Goal: Information Seeking & Learning: Understand process/instructions

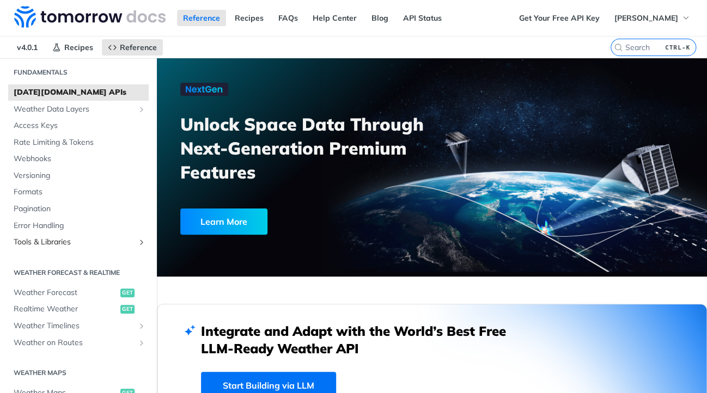
scroll to position [163, 0]
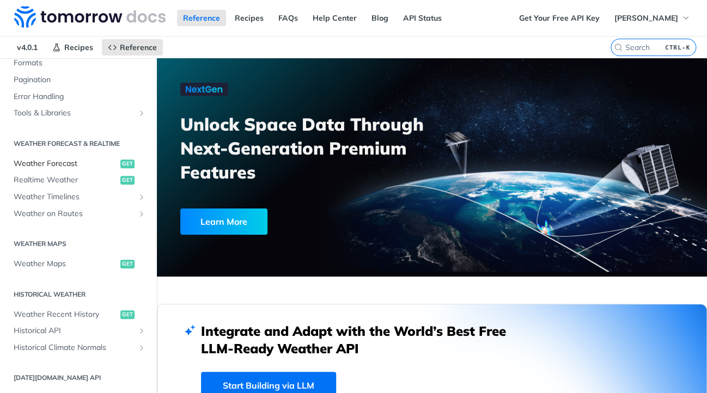
click at [64, 164] on span "Weather Forecast" at bounding box center [66, 164] width 104 height 11
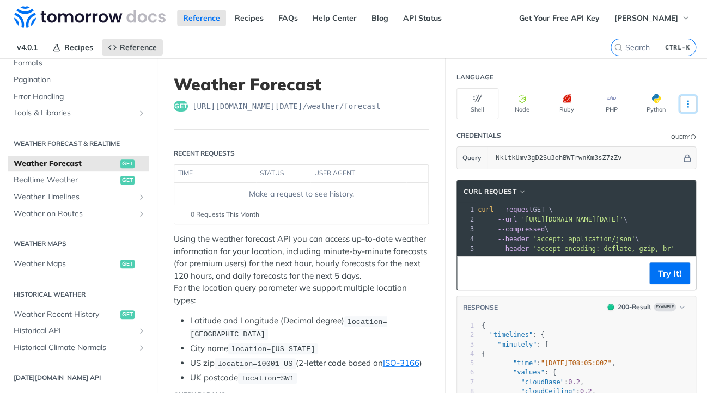
click at [680, 96] on button "More Languages" at bounding box center [688, 104] width 16 height 16
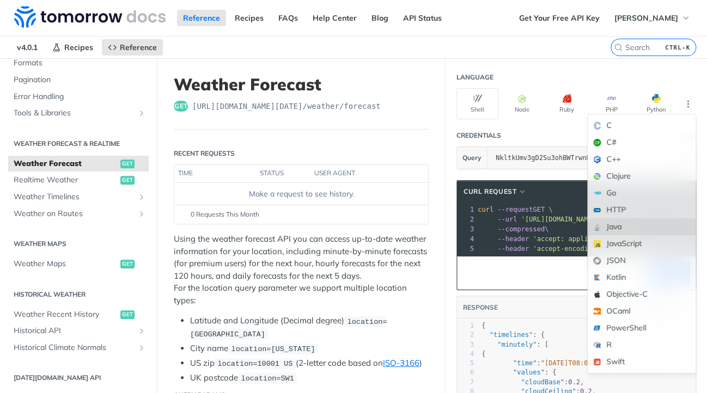
click at [622, 230] on div "Java" at bounding box center [642, 227] width 108 height 17
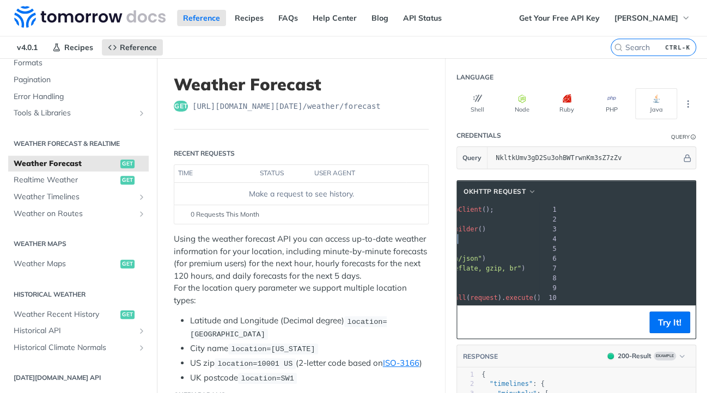
scroll to position [0, 228]
drag, startPoint x: 478, startPoint y: 238, endPoint x: 682, endPoint y: 238, distance: 203.8
click at [380, 238] on span ""[URL][DOMAIN_NAME][DATE]"" at bounding box center [328, 239] width 102 height 8
copy span ""[URL][DOMAIN_NAME][DATE]""
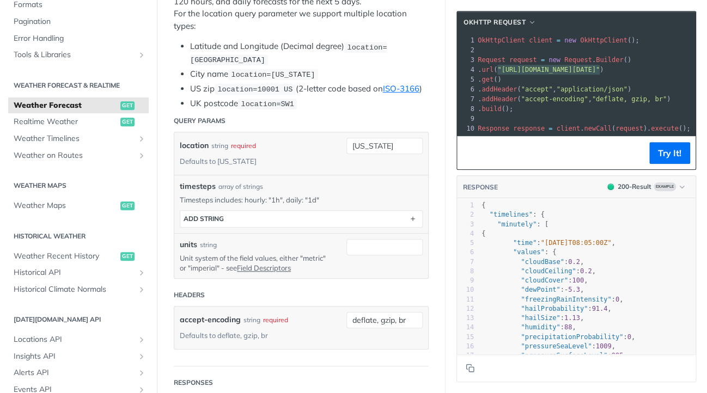
scroll to position [272, 0]
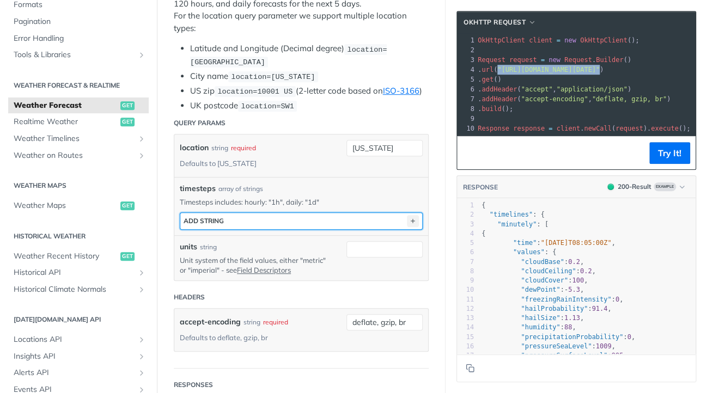
click at [407, 227] on icon "button" at bounding box center [413, 221] width 12 height 12
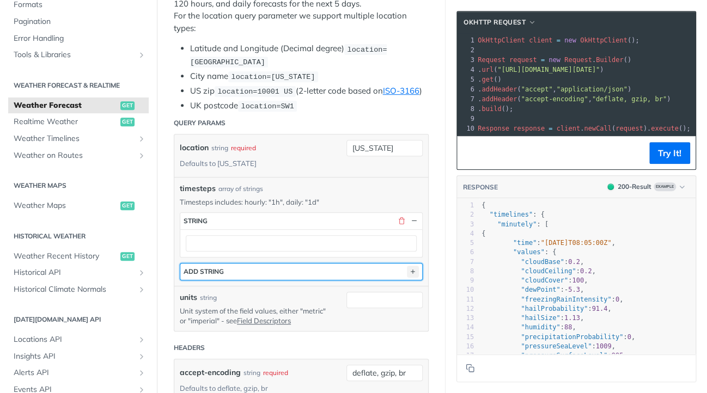
click at [409, 278] on icon "button" at bounding box center [413, 272] width 12 height 12
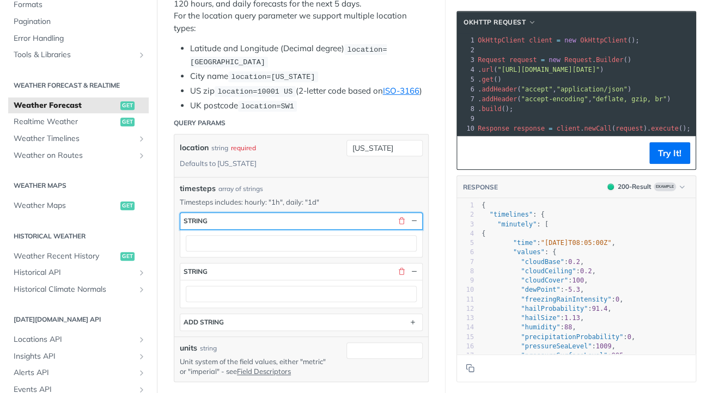
click at [394, 226] on div "button" at bounding box center [406, 221] width 25 height 10
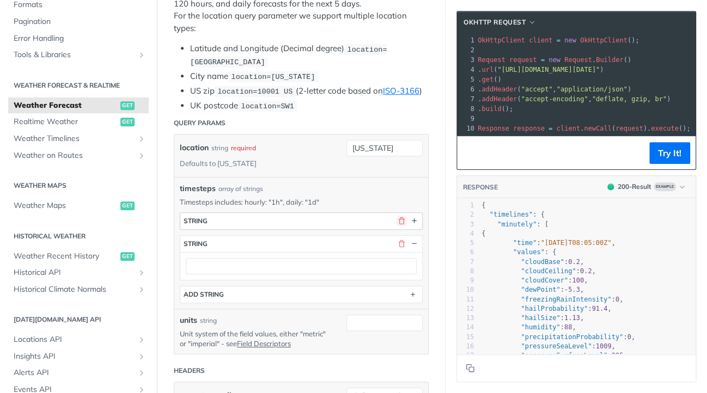
click at [397, 226] on button "button" at bounding box center [402, 221] width 10 height 10
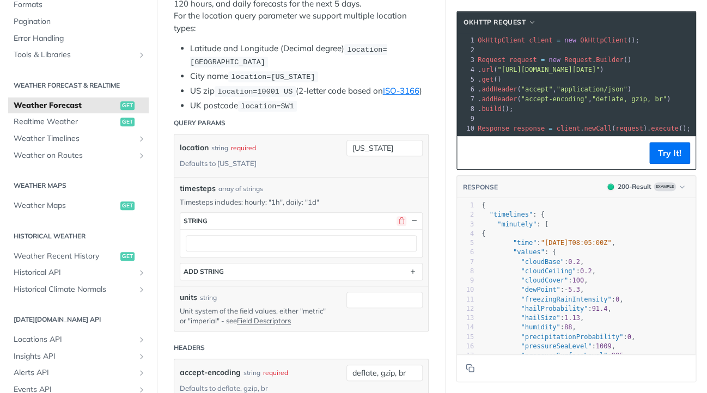
click at [397, 226] on button "button" at bounding box center [402, 221] width 10 height 10
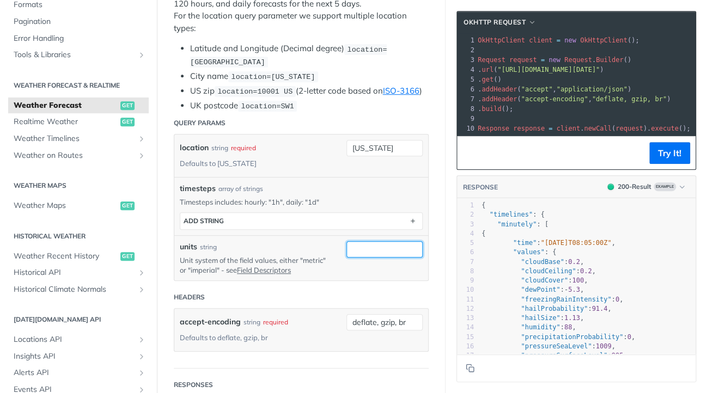
click at [353, 258] on input "units" at bounding box center [385, 249] width 76 height 16
click at [279, 251] on div "units string" at bounding box center [255, 246] width 150 height 11
drag, startPoint x: 349, startPoint y: 143, endPoint x: 361, endPoint y: 154, distance: 15.8
click at [353, 150] on div "location string required Defaults to [US_STATE] [US_STATE]" at bounding box center [301, 156] width 254 height 43
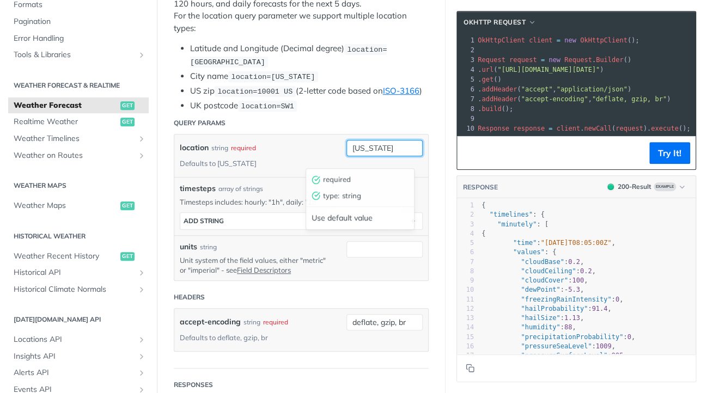
click at [361, 154] on input "[US_STATE]" at bounding box center [385, 148] width 76 height 16
click at [382, 156] on input "[US_STATE]" at bounding box center [385, 148] width 76 height 16
type input "[GEOGRAPHIC_DATA]"
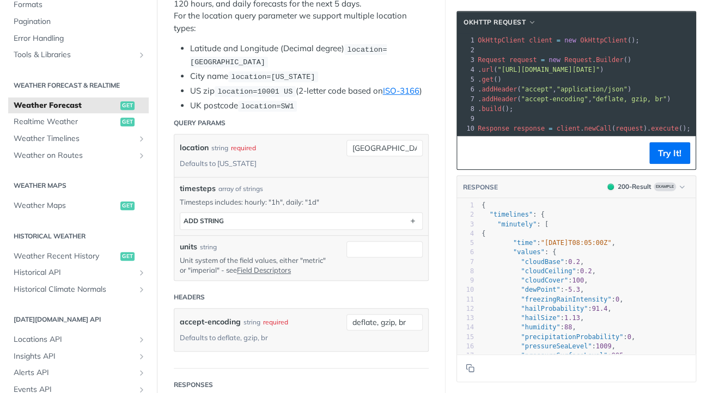
click at [286, 157] on div "location string required Defaults to [US_STATE]" at bounding box center [255, 156] width 150 height 32
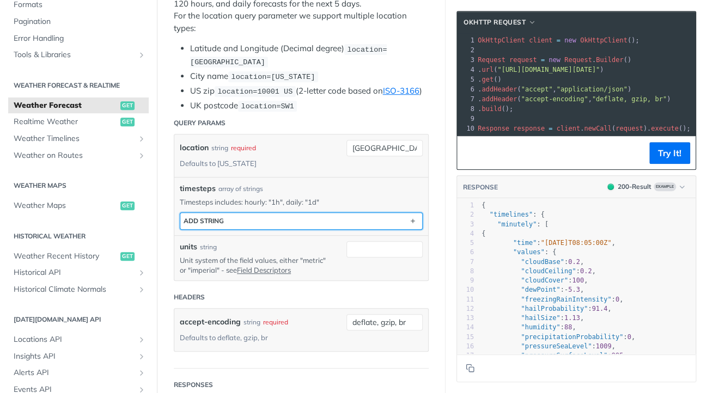
click at [318, 229] on button "ADD string" at bounding box center [301, 221] width 242 height 16
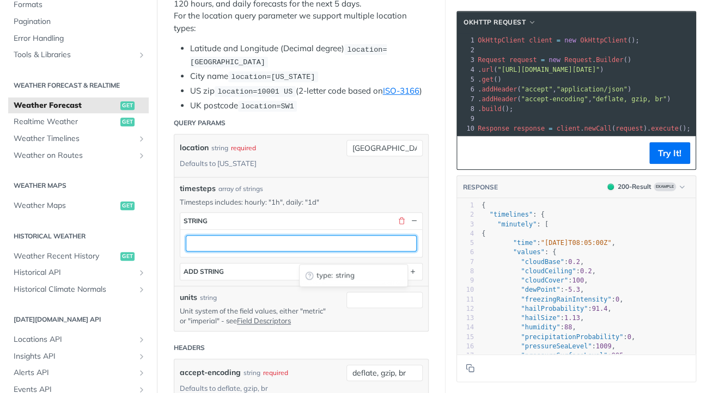
click at [218, 247] on input "text" at bounding box center [301, 243] width 231 height 16
type input "hourly"
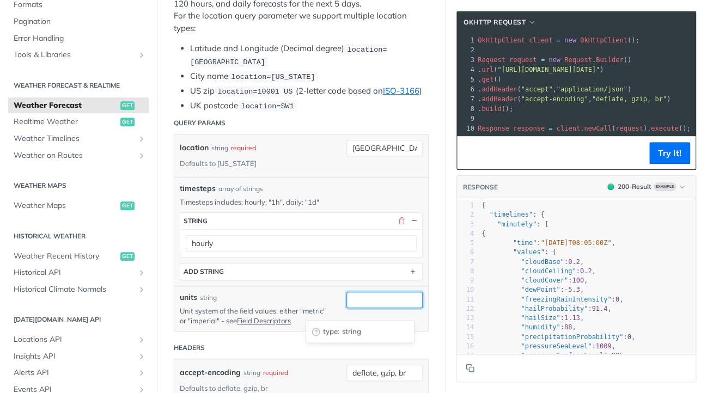
click at [366, 308] on input "units" at bounding box center [385, 300] width 76 height 16
type input "metric"
click at [259, 304] on div "units string" at bounding box center [255, 297] width 150 height 11
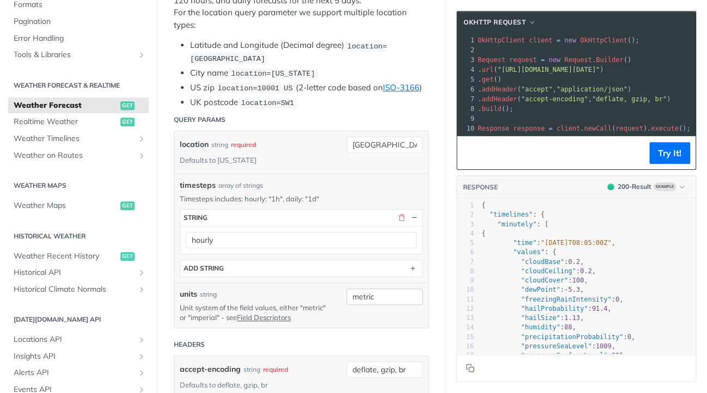
scroll to position [273, 0]
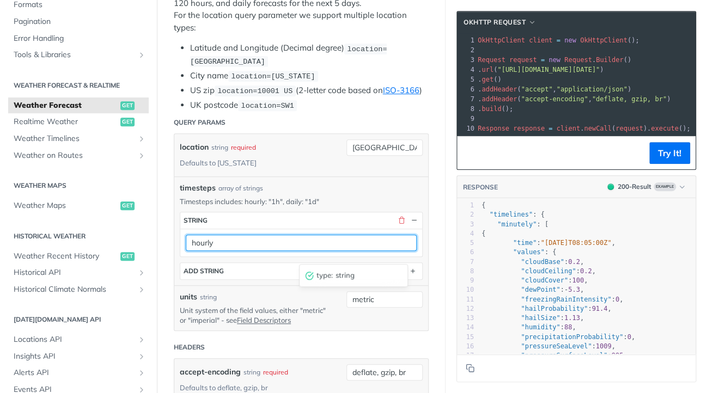
click at [283, 250] on input "hourly" at bounding box center [301, 243] width 231 height 16
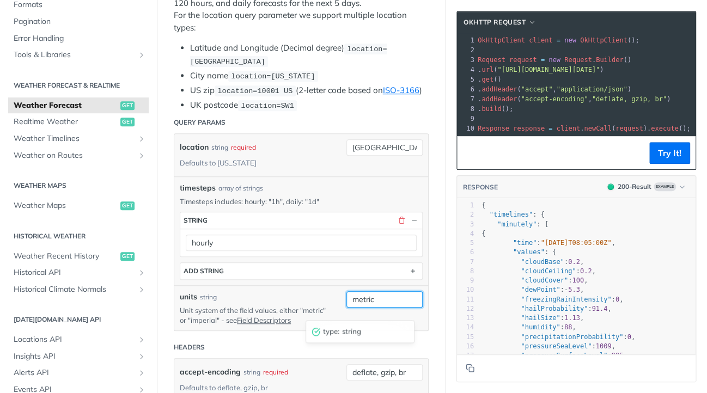
click at [358, 308] on input "metric" at bounding box center [385, 300] width 76 height 16
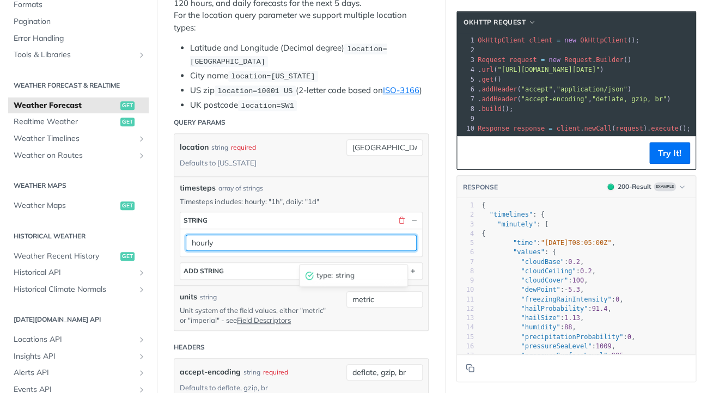
click at [293, 251] on input "hourly" at bounding box center [301, 243] width 231 height 16
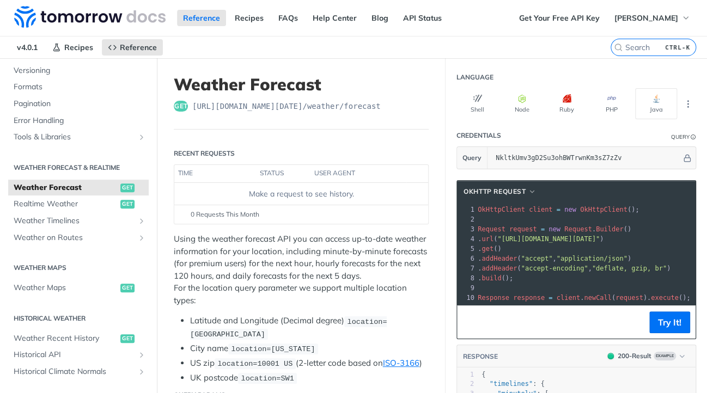
scroll to position [0, 0]
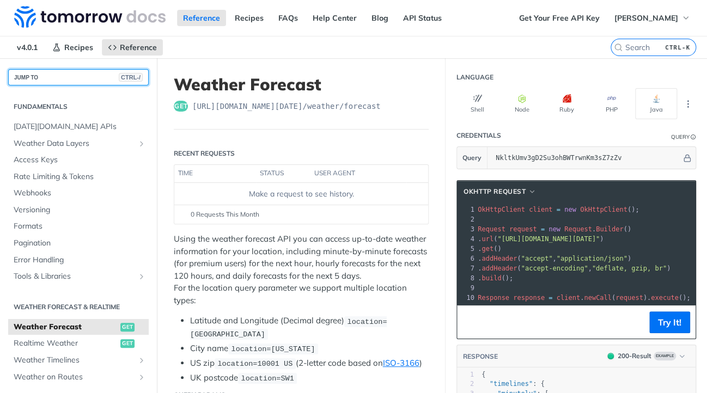
click at [56, 77] on button "JUMP TO CTRL-/" at bounding box center [78, 77] width 141 height 16
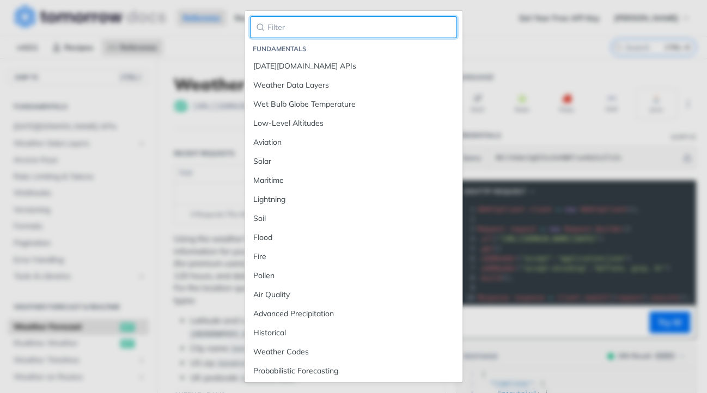
paste input "[URL][DOMAIN_NAME][DATE]?"
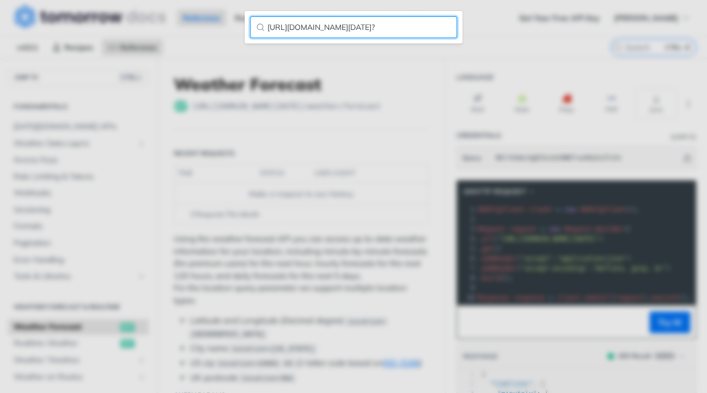
type input "[URL][DOMAIN_NAME][DATE]?"
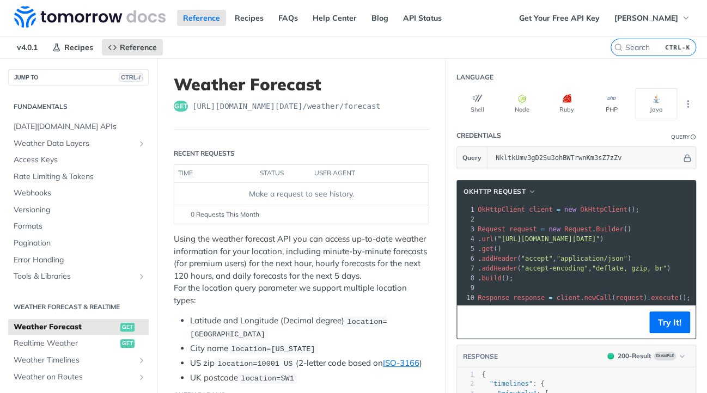
click at [683, 104] on icon "More ellipsis" at bounding box center [688, 104] width 10 height 10
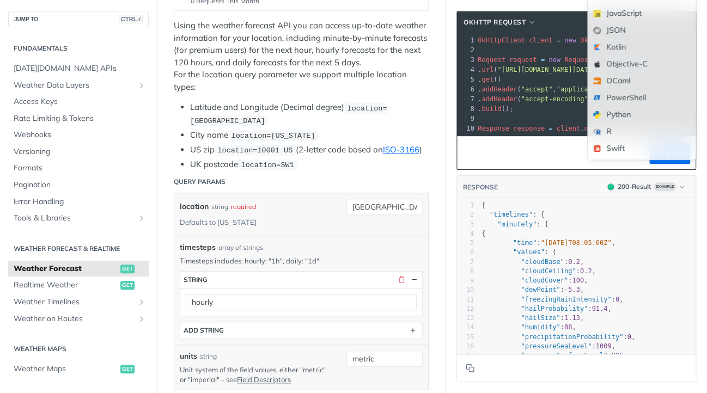
scroll to position [218, 0]
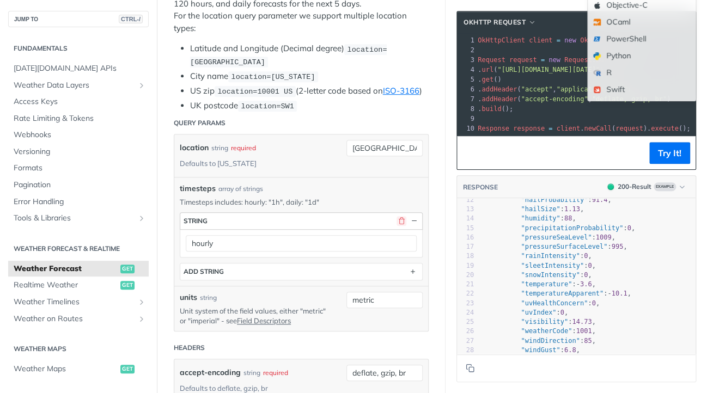
click at [397, 226] on button "button" at bounding box center [402, 221] width 10 height 10
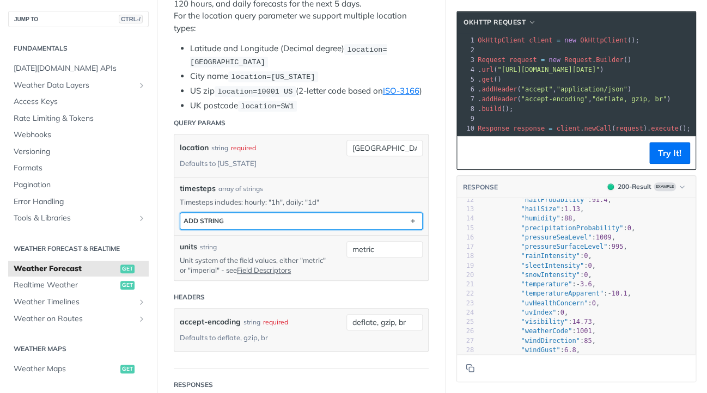
click at [379, 229] on button "ADD string" at bounding box center [301, 221] width 242 height 16
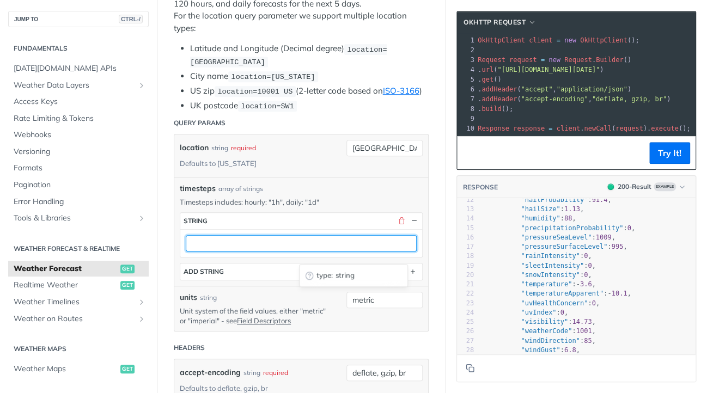
click at [272, 252] on input "text" at bounding box center [301, 243] width 231 height 16
type input "h"
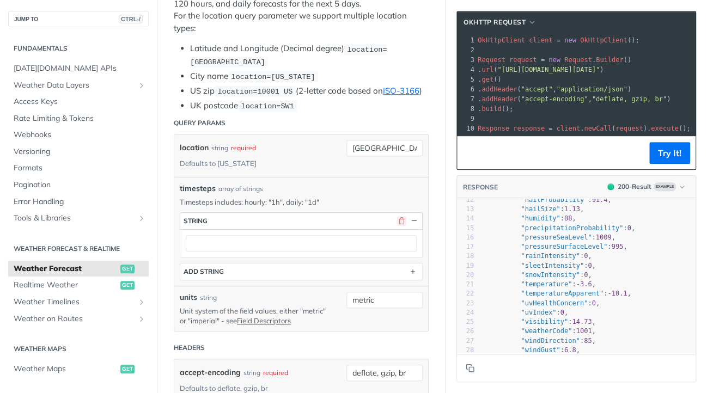
click at [397, 226] on button "button" at bounding box center [402, 221] width 10 height 10
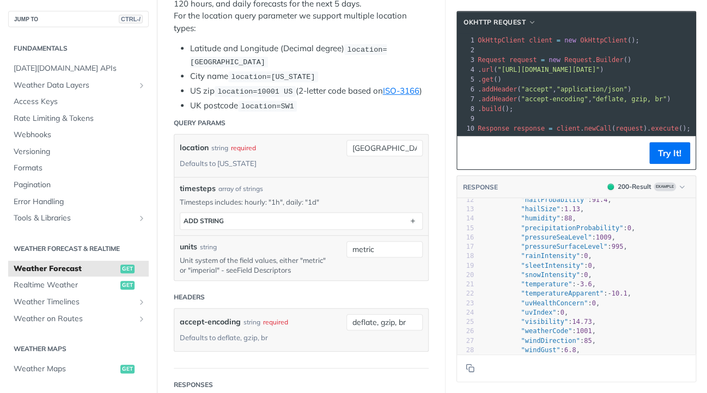
click at [237, 275] on link "Field Descriptors" at bounding box center [264, 270] width 54 height 9
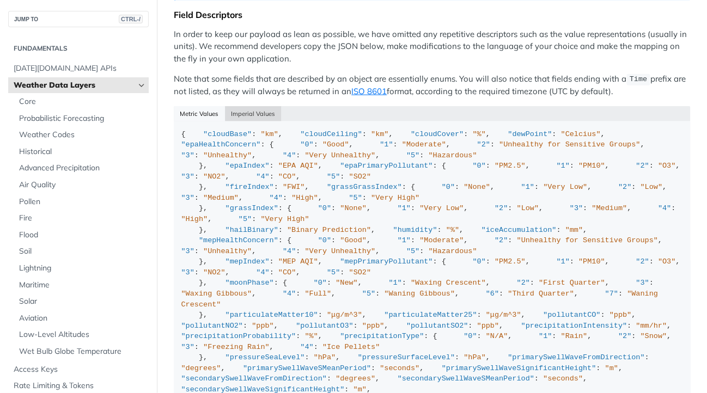
click at [252, 106] on button "Imperial Values" at bounding box center [253, 113] width 57 height 15
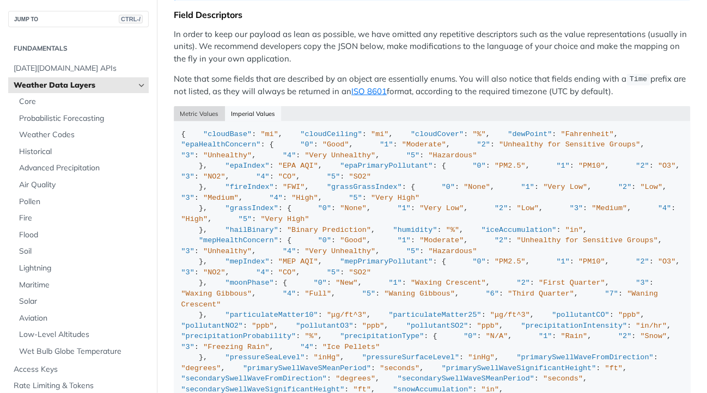
click at [183, 106] on button "Metric Values" at bounding box center [199, 113] width 51 height 15
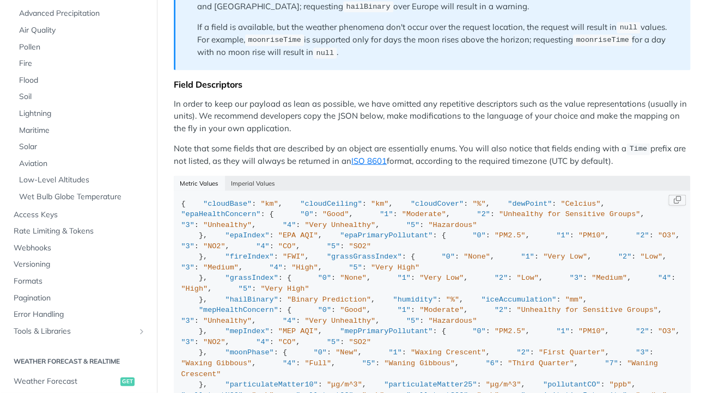
click at [220, 208] on span ""cloudBase"" at bounding box center [227, 204] width 48 height 8
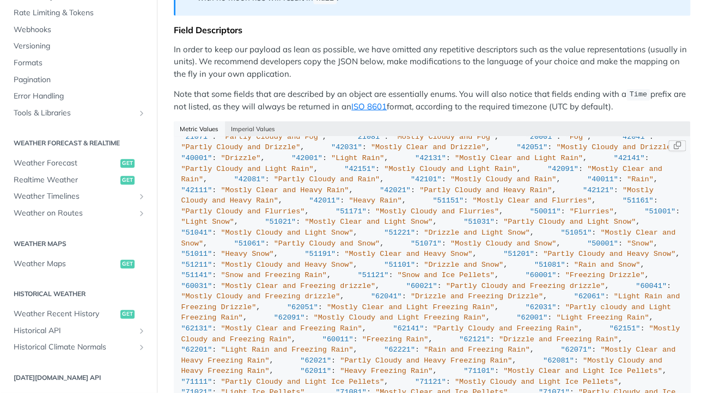
scroll to position [1853, 0]
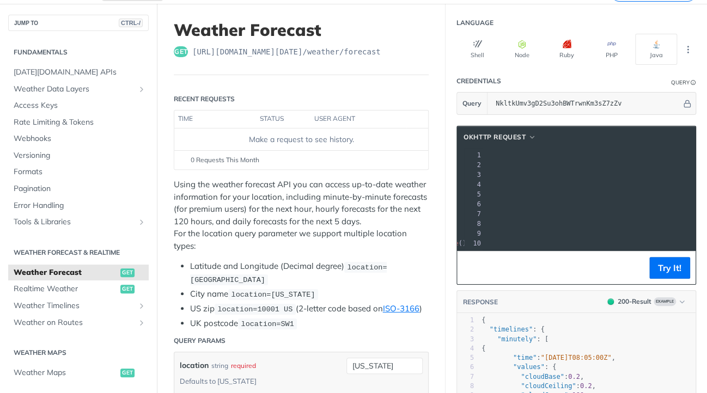
scroll to position [0, 116]
drag, startPoint x: 499, startPoint y: 182, endPoint x: 636, endPoint y: 186, distance: 136.8
click at [454, 186] on span ""[URL][DOMAIN_NAME][DATE]"" at bounding box center [403, 185] width 102 height 8
copy span "https://api.tomorrow.io/v4/weather/forecast?location=new%20york&apikey="
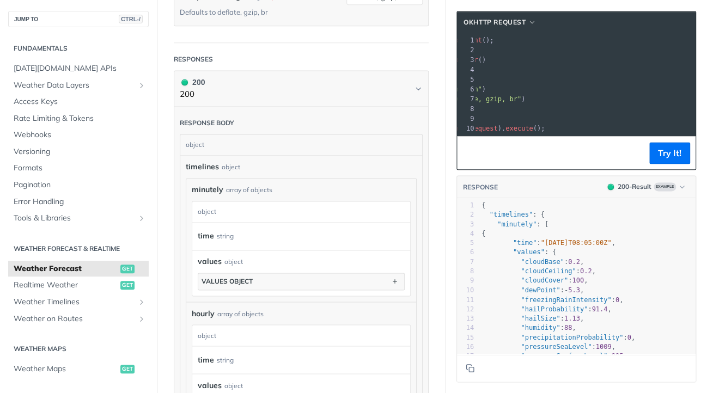
scroll to position [599, 0]
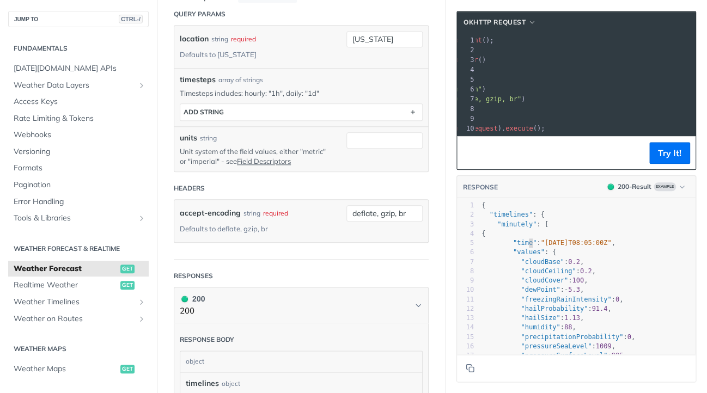
click at [521, 247] on span ""time"" at bounding box center [524, 243] width 23 height 8
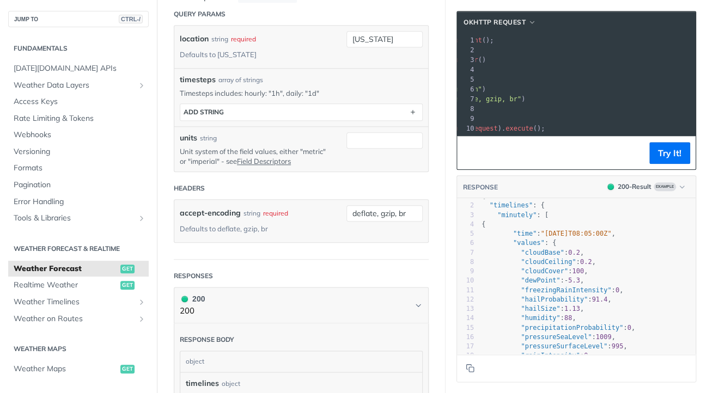
scroll to position [0, 0]
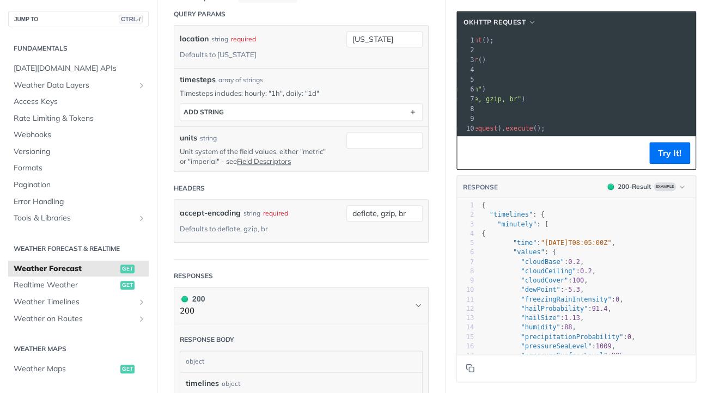
click at [492, 219] on span ""timelines"" at bounding box center [510, 215] width 43 height 8
type textarea "timelines"
click at [492, 219] on span ""timelines"" at bounding box center [510, 215] width 43 height 8
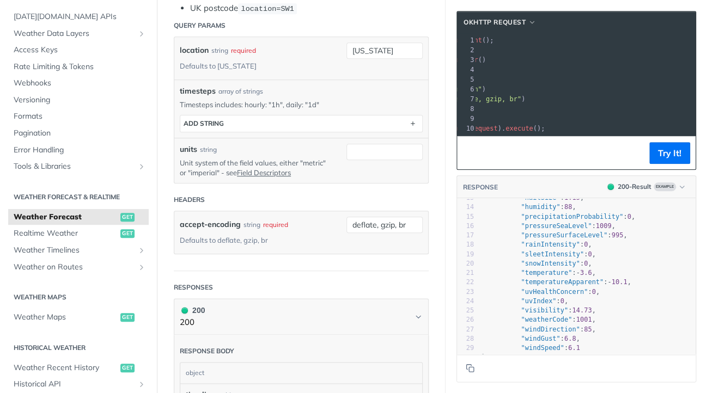
scroll to position [173, 0]
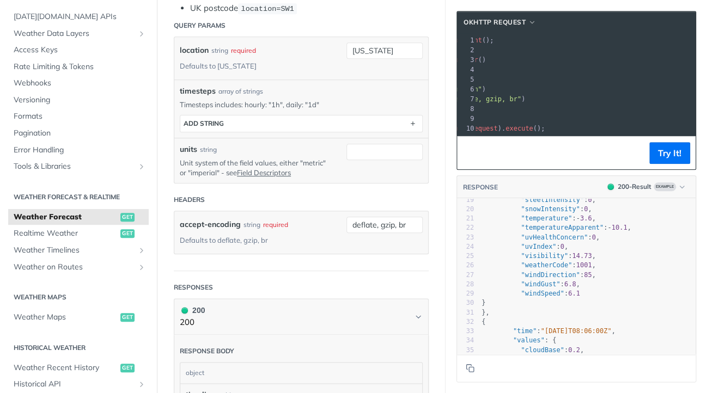
click at [538, 298] on span ""windSpeed"" at bounding box center [542, 294] width 43 height 8
type textarea "windSpeed"
click at [538, 298] on span ""windSpeed"" at bounding box center [542, 294] width 43 height 8
click at [531, 260] on span ""visibility"" at bounding box center [544, 256] width 47 height 8
type textarea "visibility"
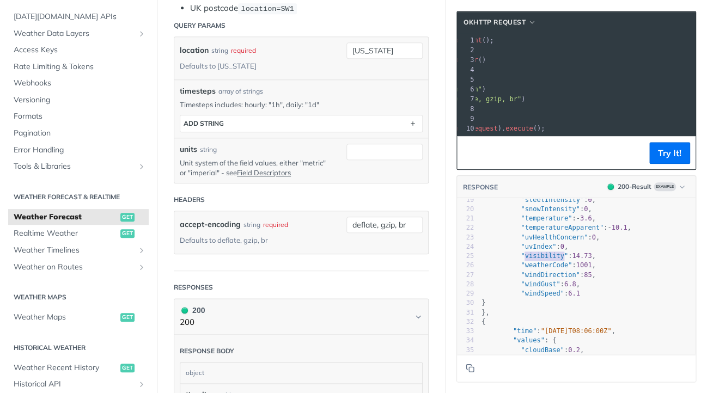
click at [531, 260] on span ""visibility"" at bounding box center [544, 256] width 47 height 8
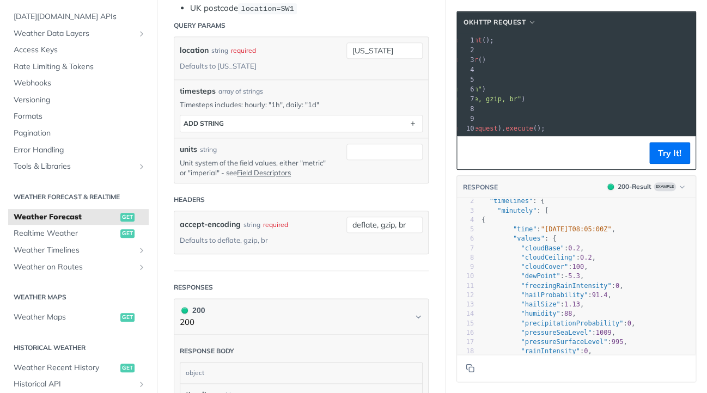
scroll to position [12, 0]
click at [537, 254] on span ""cloudBase"" at bounding box center [542, 251] width 43 height 8
type textarea "cloudBase"
click at [537, 254] on span ""cloudBase"" at bounding box center [542, 251] width 43 height 8
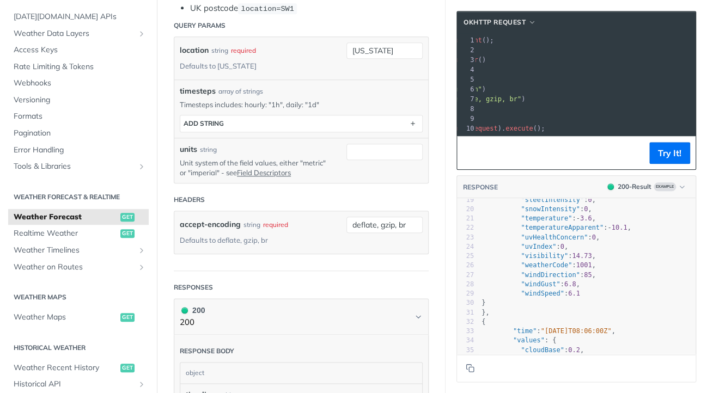
scroll to position [124, 0]
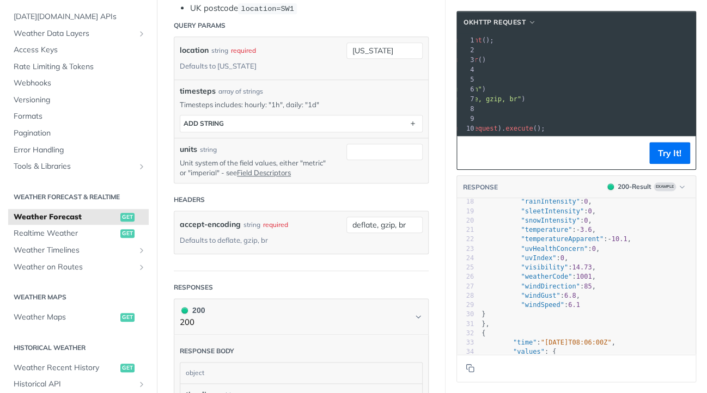
click at [536, 253] on span ""uvHealthConcern"" at bounding box center [554, 249] width 67 height 8
type textarea "uvHealthConcern"
click at [536, 253] on span ""uvHealthConcern"" at bounding box center [554, 249] width 67 height 8
click at [529, 309] on span ""windSpeed"" at bounding box center [542, 305] width 43 height 8
type textarea "windSpeed"
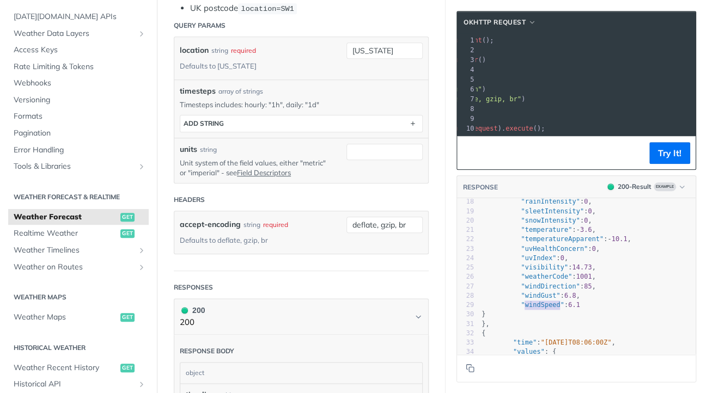
click at [528, 309] on span ""windSpeed"" at bounding box center [542, 305] width 43 height 8
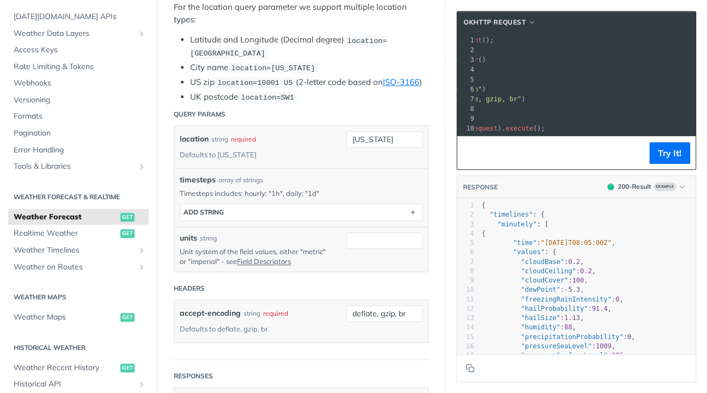
scroll to position [316, 0]
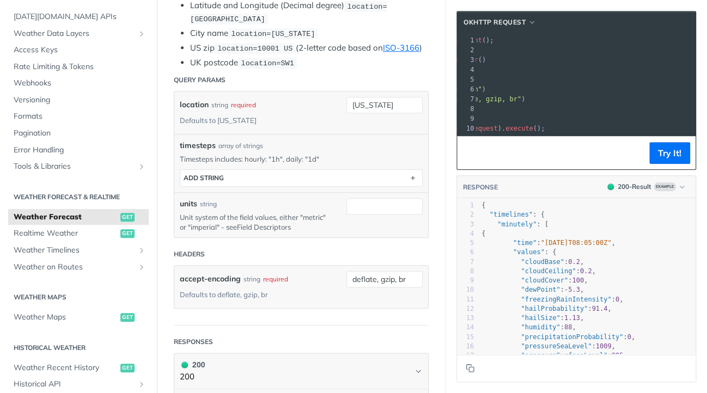
click at [273, 232] on link "Field Descriptors" at bounding box center [264, 227] width 54 height 9
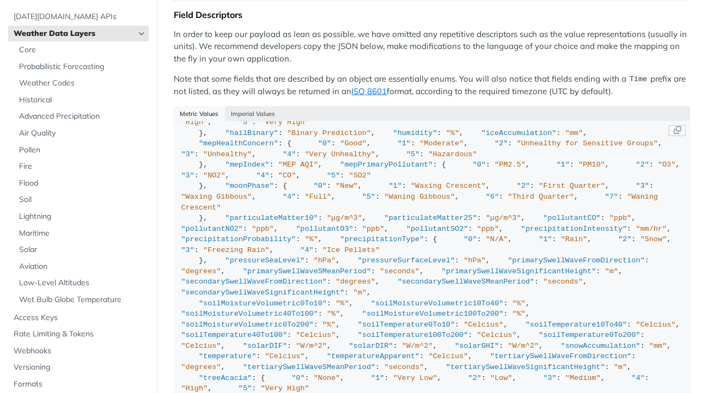
scroll to position [109, 0]
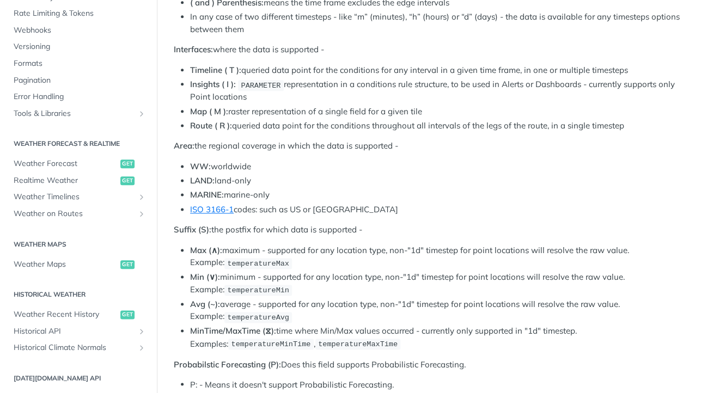
scroll to position [872, 0]
